Goal: Register for event/course

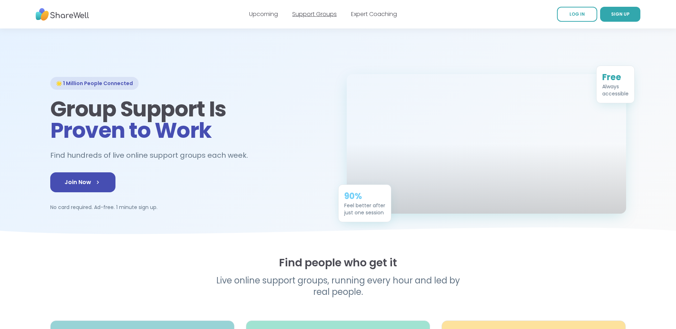
click at [308, 11] on link "Support Groups" at bounding box center [314, 14] width 45 height 8
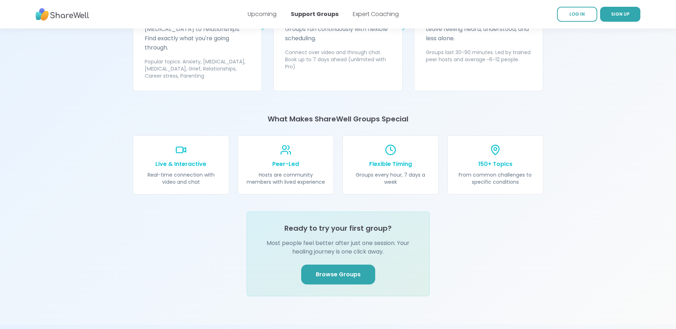
scroll to position [713, 0]
click at [333, 270] on span "Browse Groups" at bounding box center [338, 274] width 45 height 9
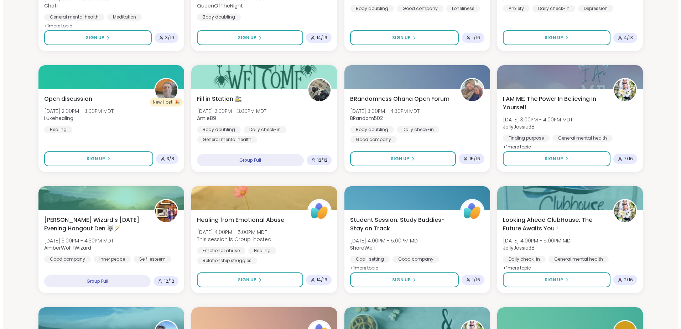
scroll to position [285, 0]
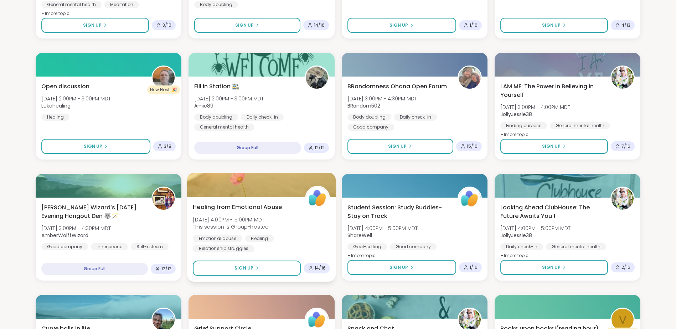
click at [234, 206] on span "Healing from Emotional Abuse" at bounding box center [237, 207] width 89 height 9
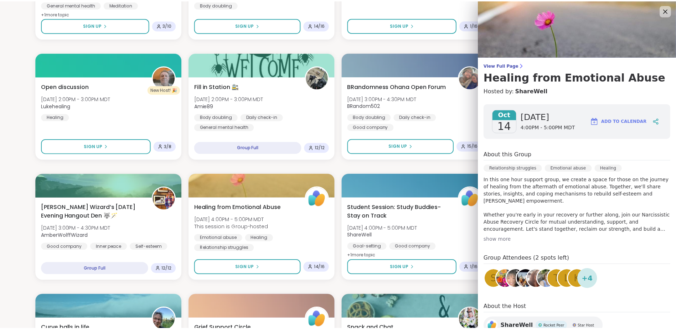
scroll to position [0, 0]
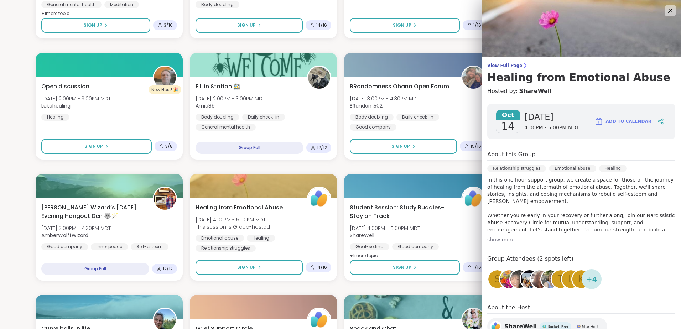
click at [558, 46] on img at bounding box center [582, 28] width 200 height 57
click at [505, 67] on span "View Full Page" at bounding box center [581, 66] width 188 height 6
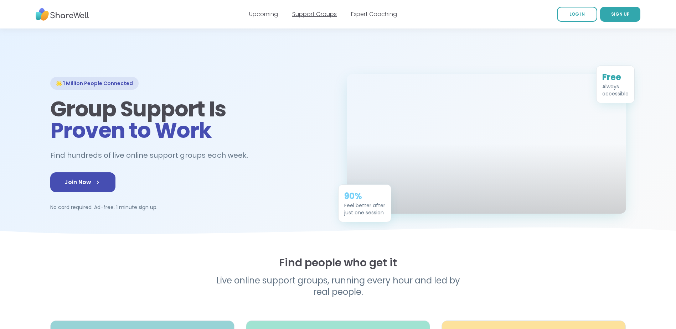
click at [316, 10] on link "Support Groups" at bounding box center [314, 14] width 45 height 8
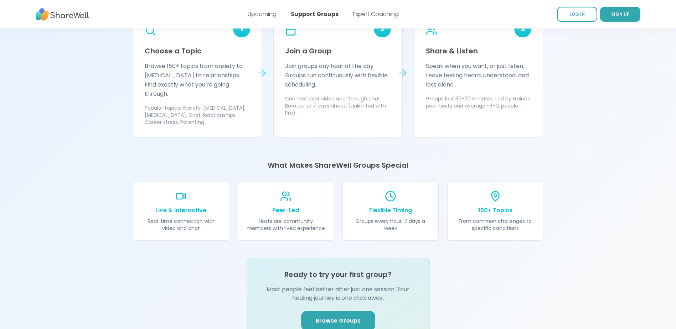
scroll to position [784, 0]
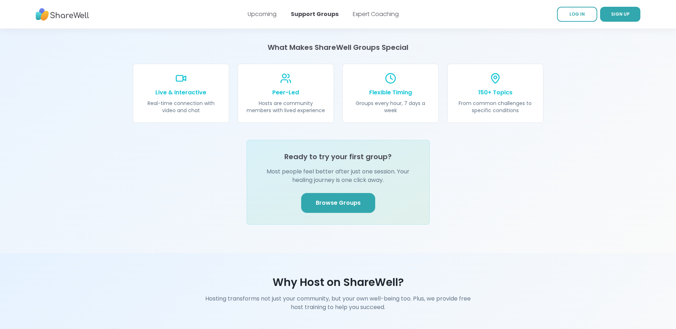
click at [335, 196] on link "Browse Groups" at bounding box center [338, 203] width 74 height 20
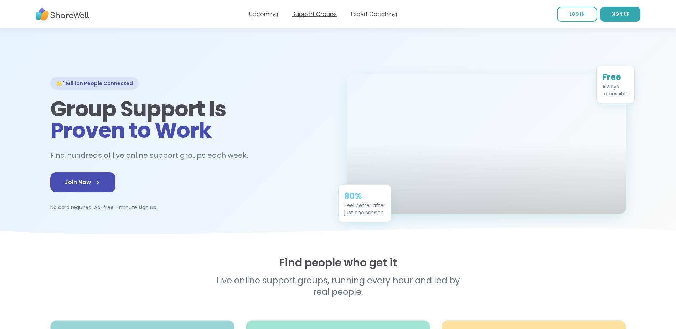
click at [312, 16] on link "Support Groups" at bounding box center [314, 14] width 45 height 8
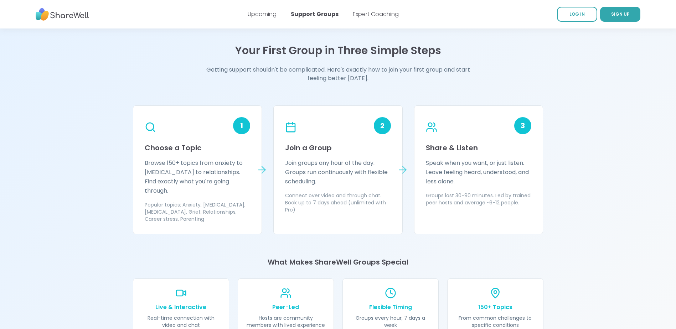
scroll to position [570, 0]
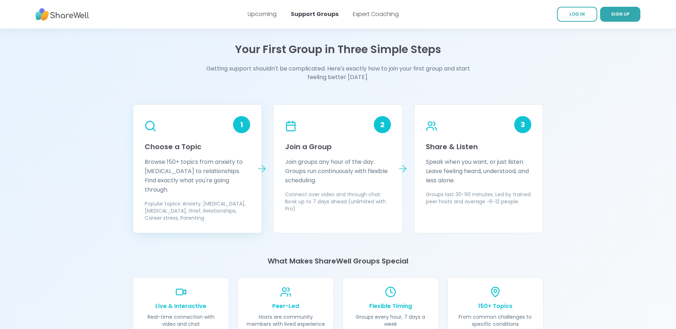
click at [169, 146] on h3 "Choose a Topic" at bounding box center [198, 147] width 106 height 10
click at [149, 125] on icon at bounding box center [150, 126] width 12 height 12
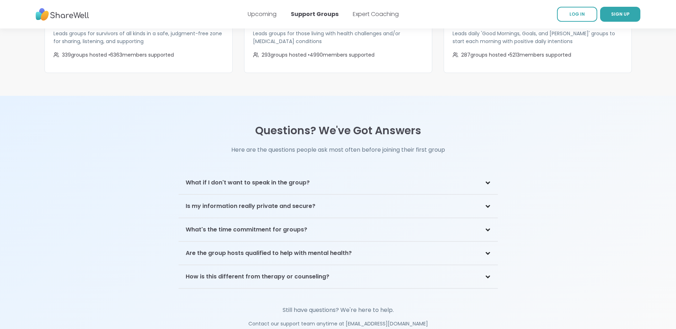
scroll to position [1425, 0]
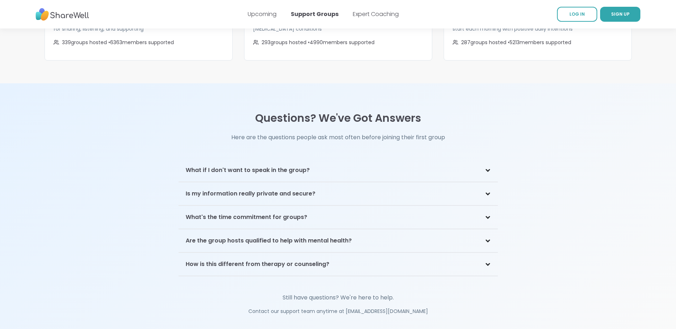
click at [487, 192] on icon at bounding box center [488, 194] width 6 height 4
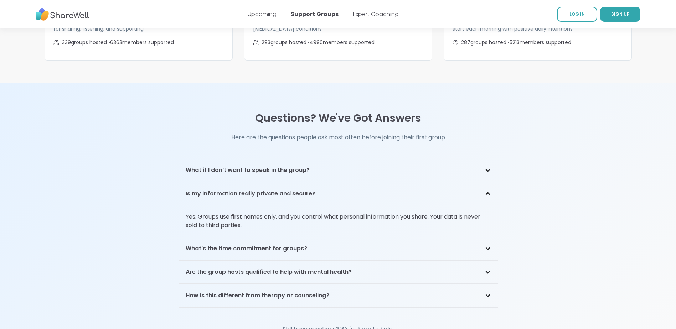
click at [488, 248] on icon at bounding box center [487, 249] width 3 height 2
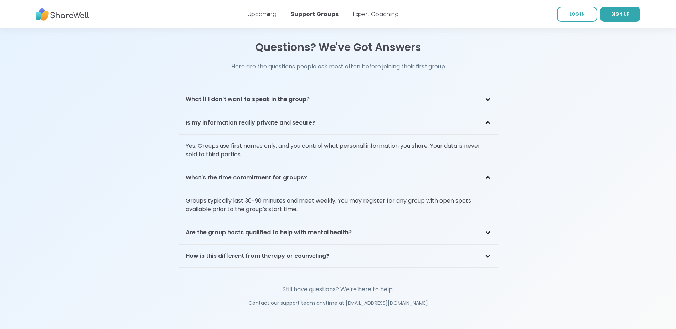
scroll to position [1497, 0]
click at [487, 231] on icon at bounding box center [488, 233] width 6 height 4
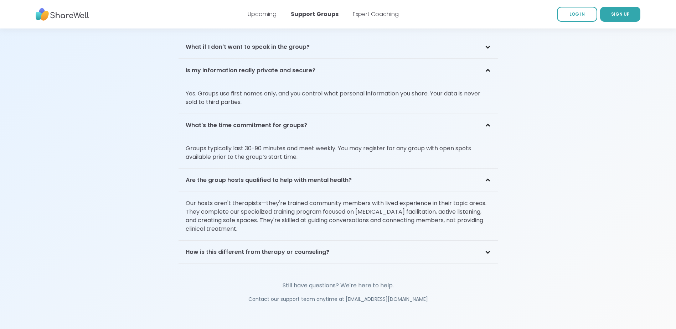
scroll to position [1568, 0]
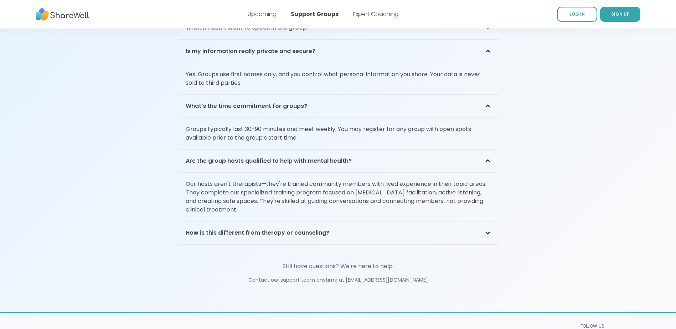
click at [487, 231] on icon at bounding box center [488, 233] width 6 height 4
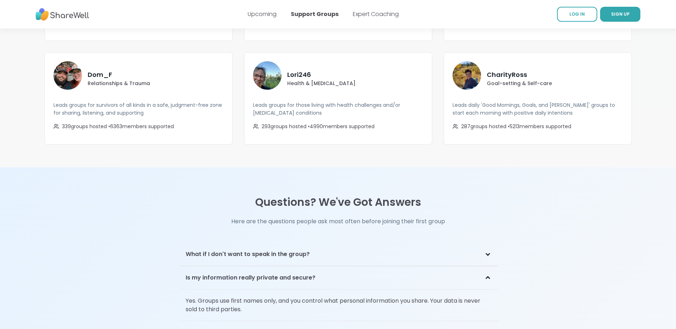
scroll to position [1318, 0]
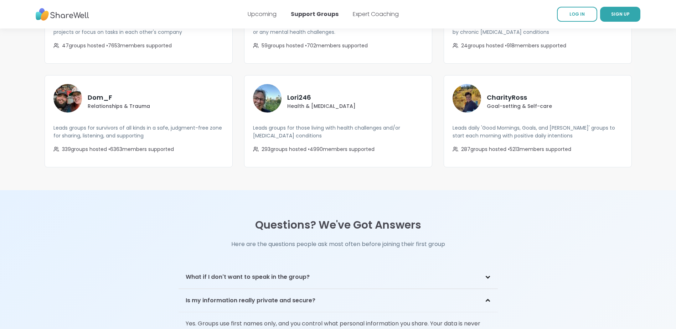
click at [487, 275] on icon at bounding box center [488, 277] width 6 height 4
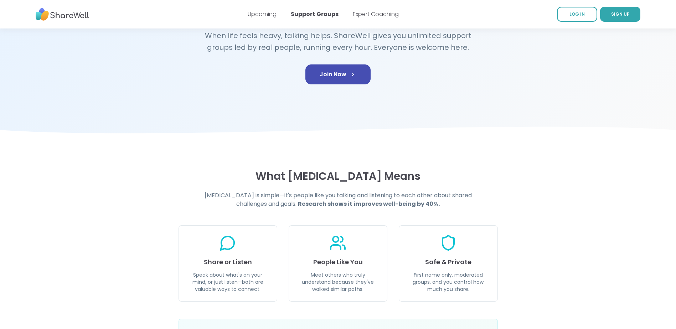
scroll to position [0, 0]
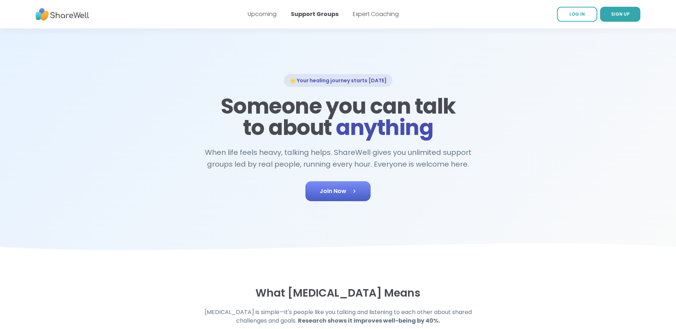
click at [342, 192] on span "Join Now" at bounding box center [338, 191] width 37 height 9
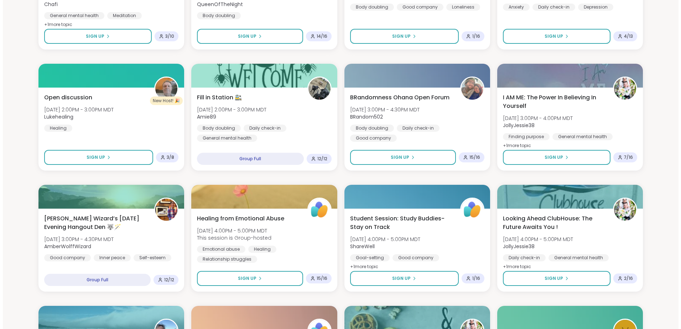
scroll to position [321, 0]
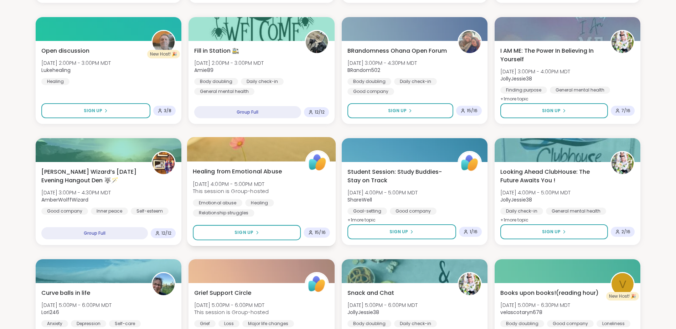
click at [242, 171] on span "Healing from Emotional Abuse" at bounding box center [237, 171] width 89 height 9
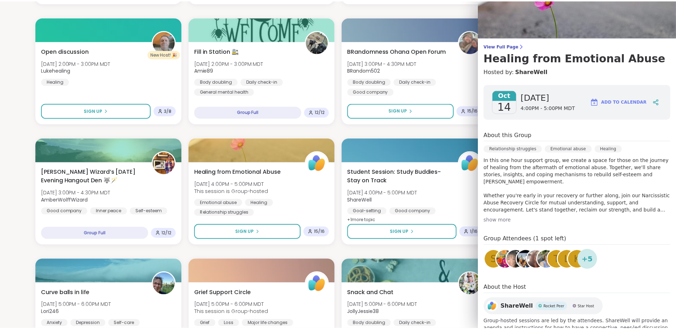
scroll to position [0, 0]
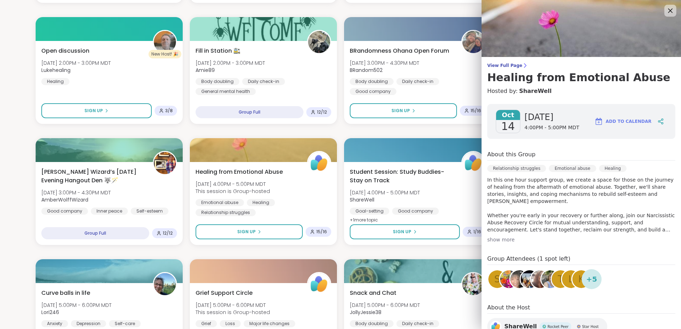
click at [666, 9] on icon at bounding box center [670, 10] width 9 height 9
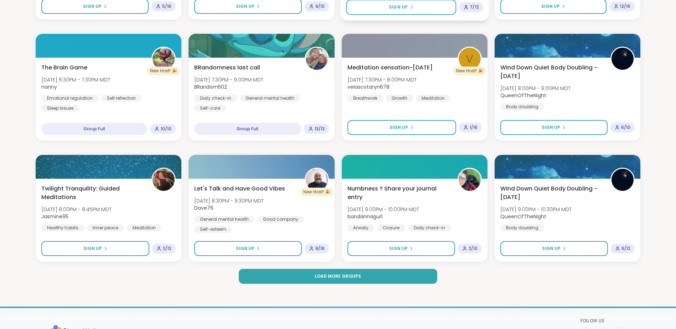
scroll to position [926, 0]
